Goal: Find contact information: Find contact information

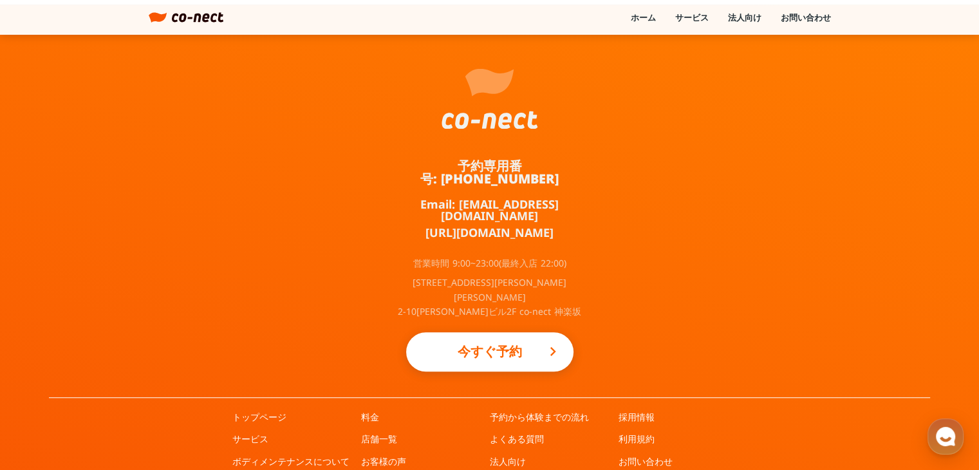
scroll to position [767, 0]
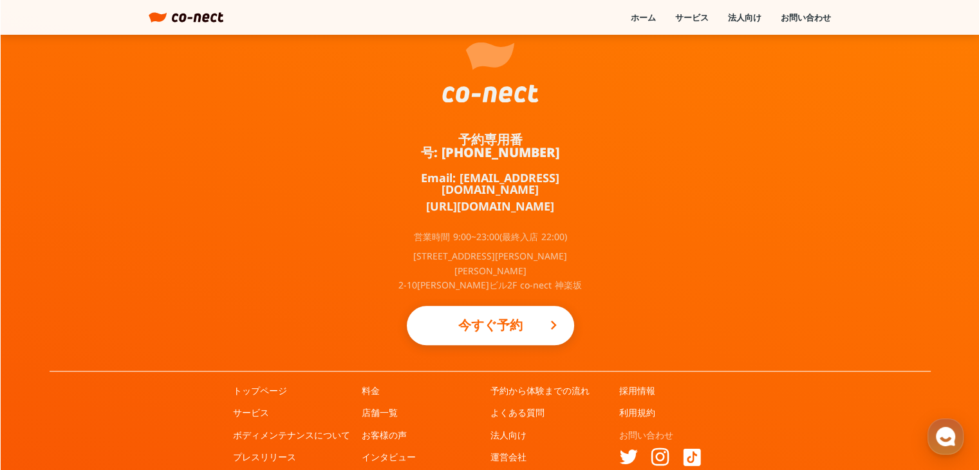
click at [667, 429] on link "お問い合わせ" at bounding box center [646, 435] width 54 height 13
click at [628, 429] on link "お問い合わせ" at bounding box center [646, 435] width 54 height 13
